Goal: Navigation & Orientation: Find specific page/section

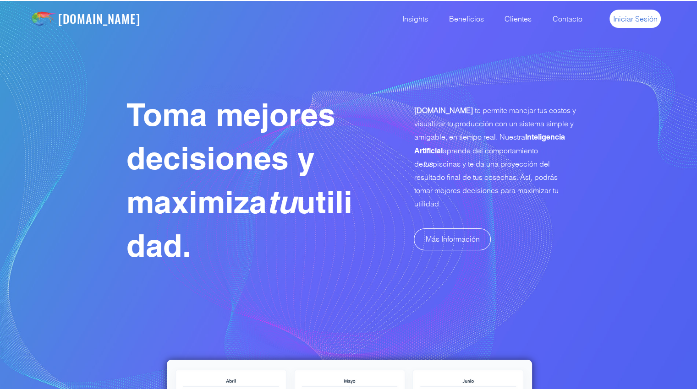
click at [642, 23] on span "Iniciar Sesión" at bounding box center [635, 19] width 44 height 10
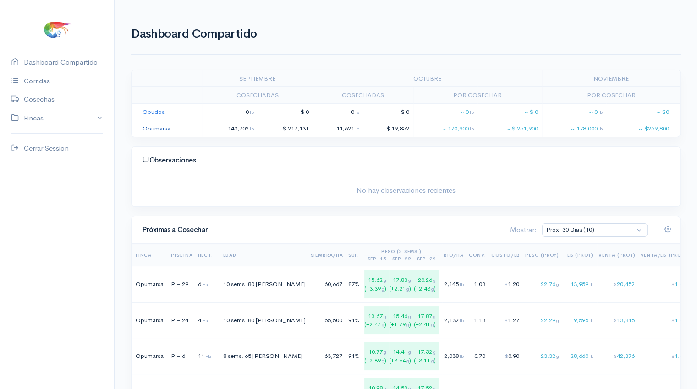
click at [156, 130] on link "Opumarsa" at bounding box center [157, 129] width 28 height 8
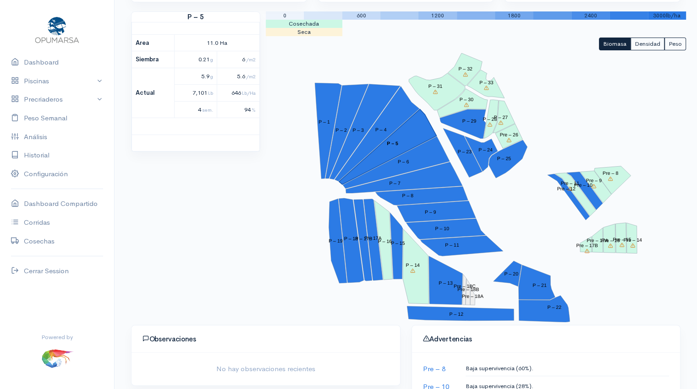
scroll to position [107, 0]
